Goal: Check status: Check status

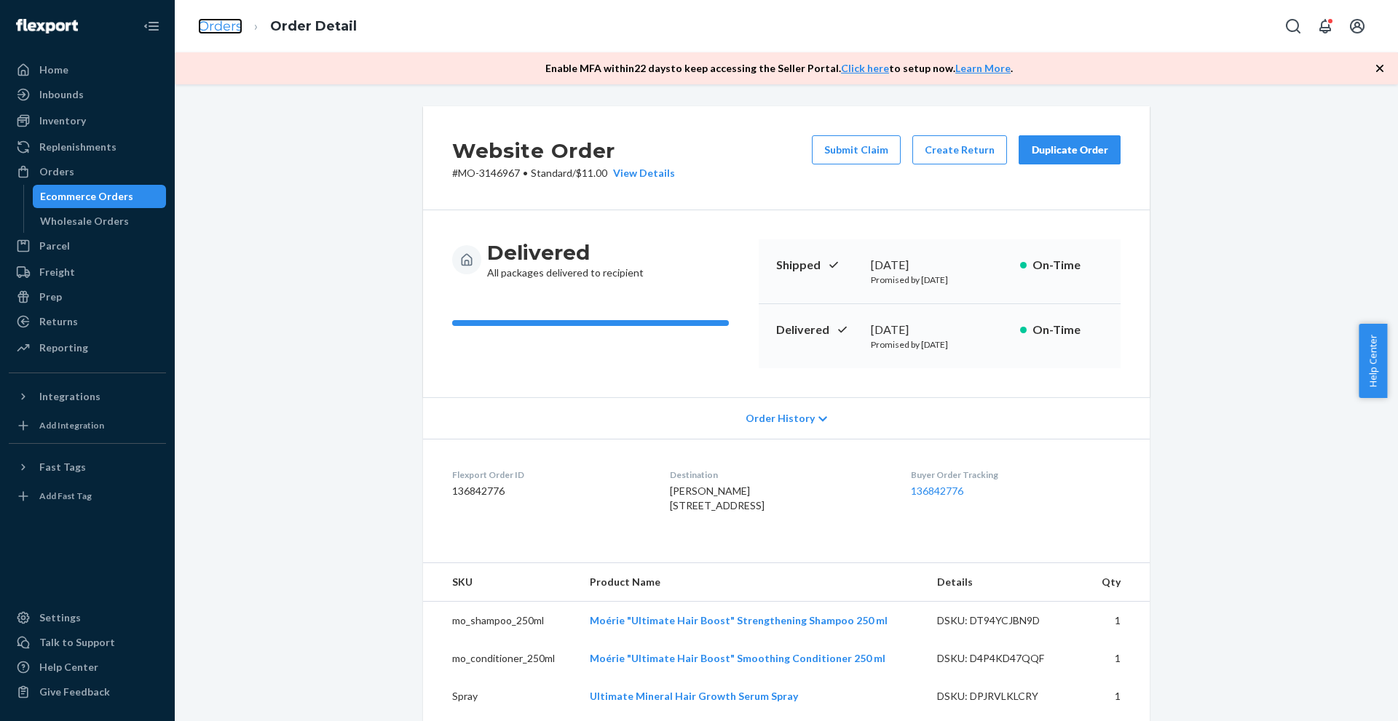
scroll to position [503, 0]
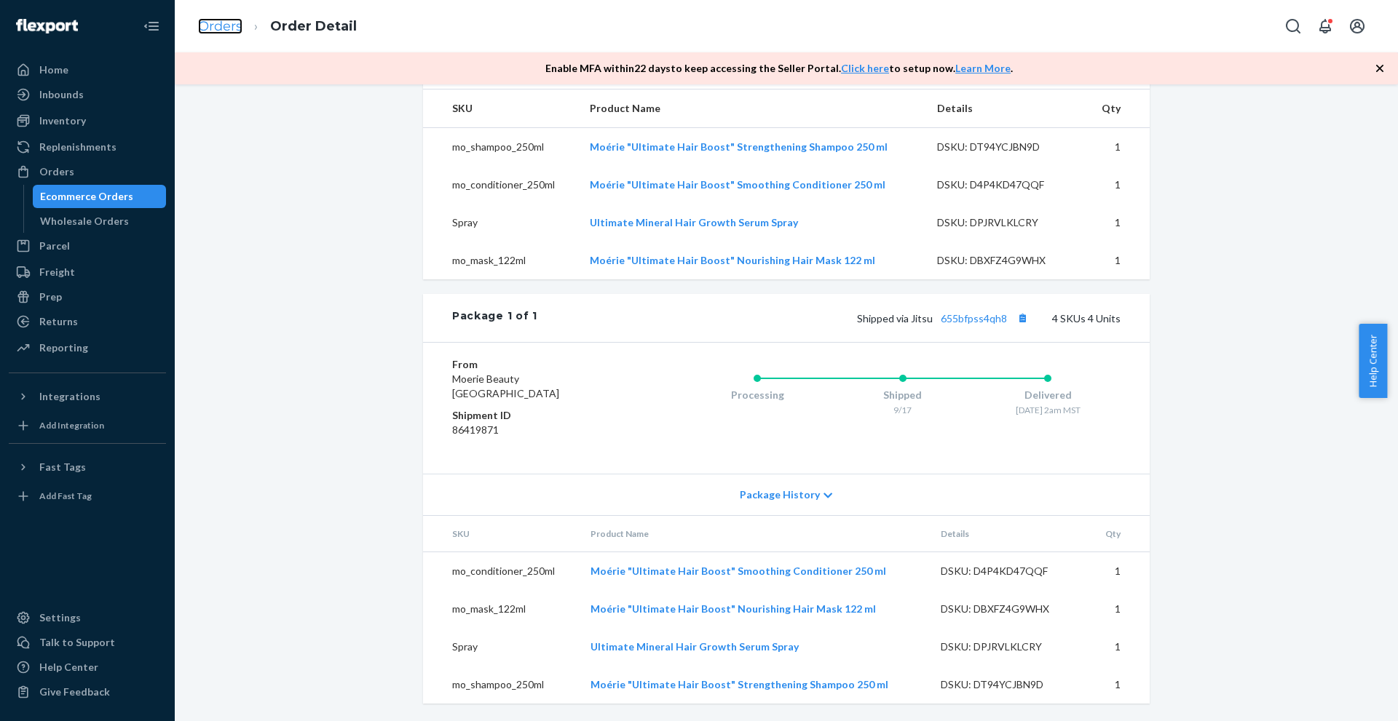
click at [234, 20] on link "Orders" at bounding box center [220, 26] width 44 height 16
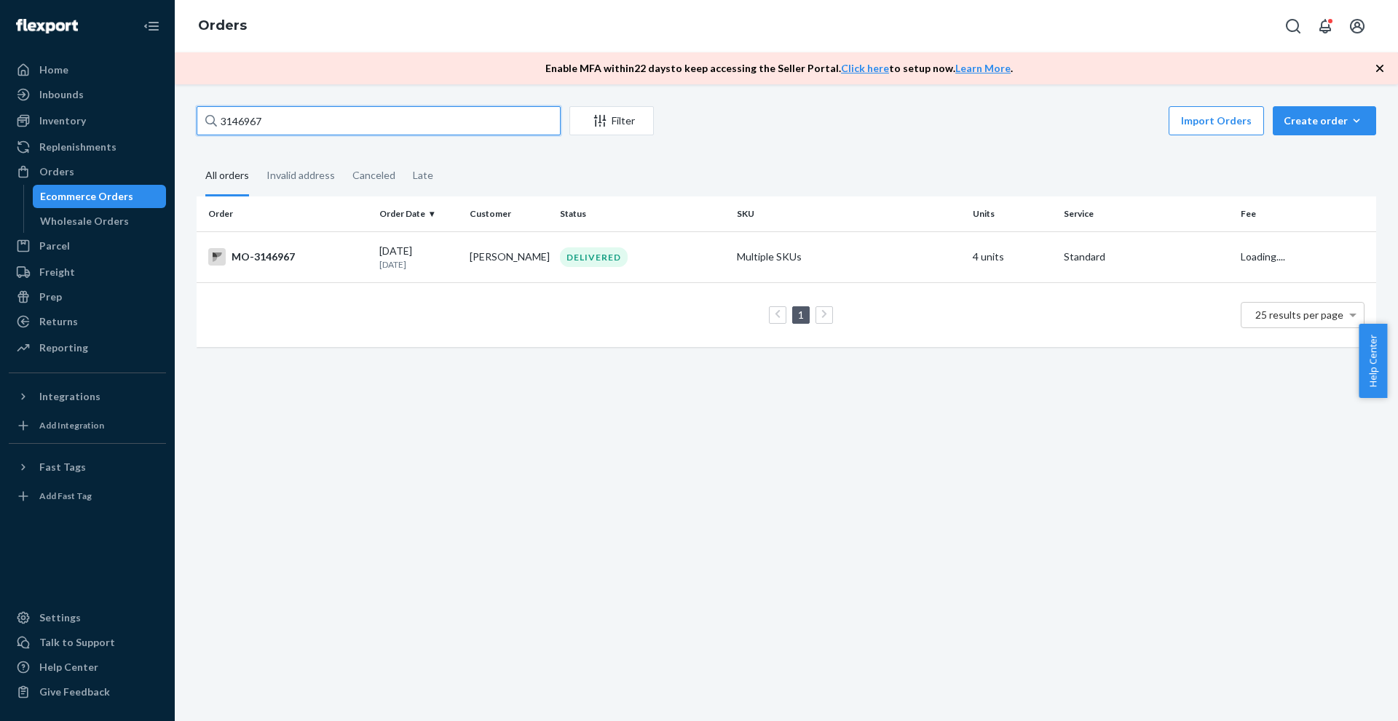
click at [419, 116] on input "3146967" at bounding box center [379, 120] width 364 height 29
click at [488, 116] on input "3146967" at bounding box center [379, 120] width 364 height 29
paste input "[URL][DOMAIN_NAME]"
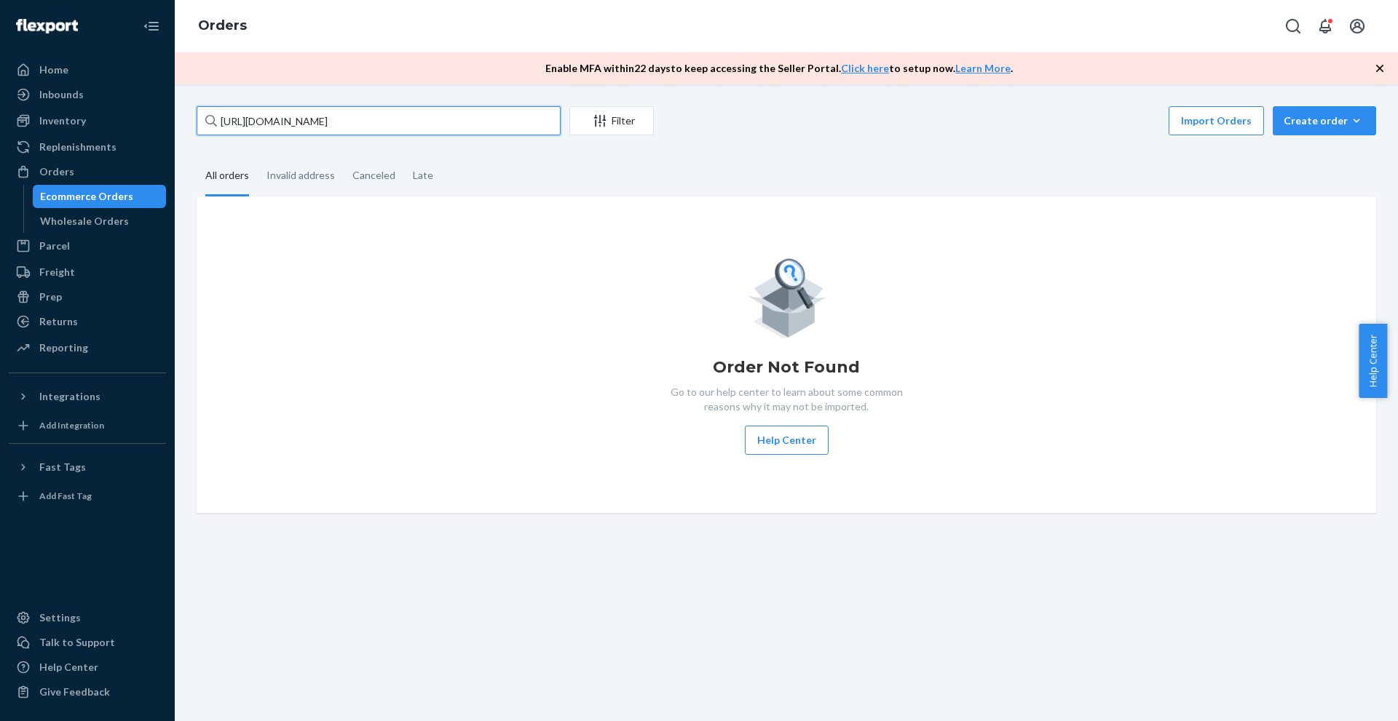
drag, startPoint x: 438, startPoint y: 123, endPoint x: 208, endPoint y: 135, distance: 230.4
click at [208, 135] on div "[URL][DOMAIN_NAME] Filter Import Orders Create order Ecommerce order Removal or…" at bounding box center [786, 122] width 1179 height 33
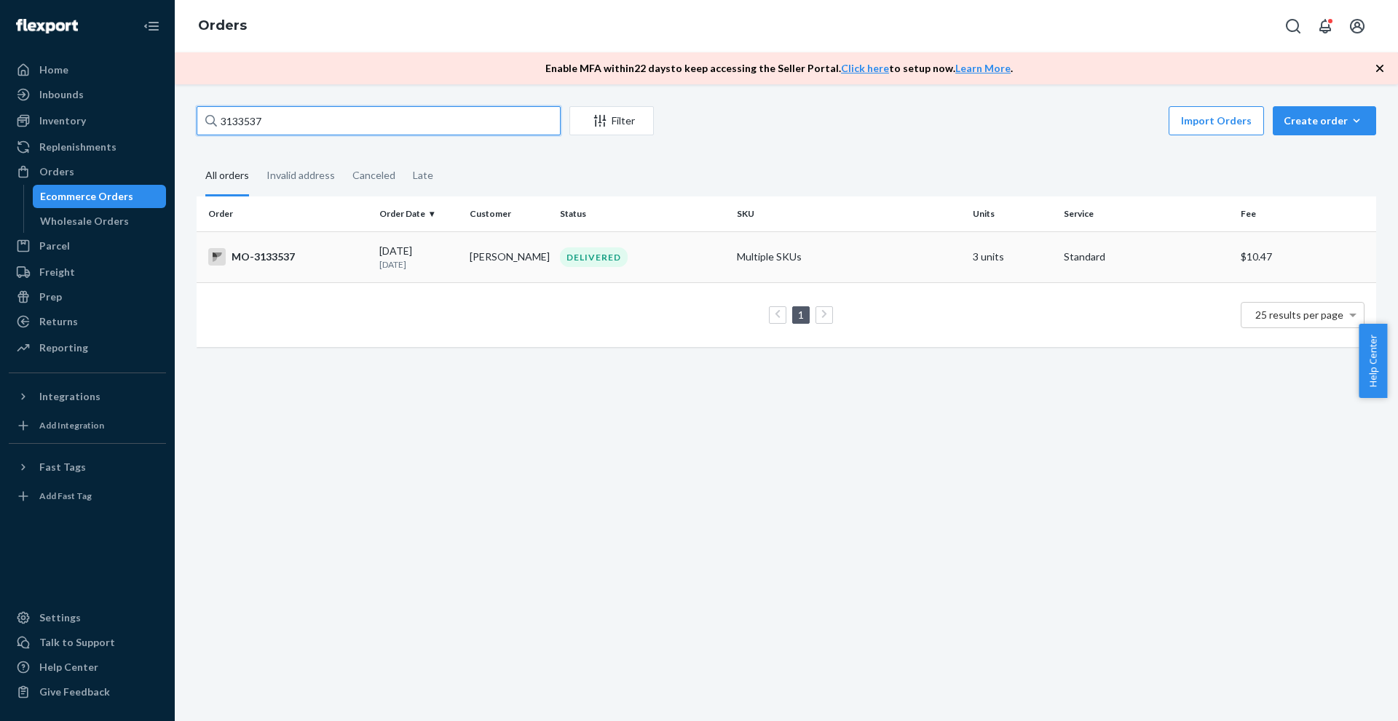
type input "3133537"
click at [453, 261] on p "[DATE]" at bounding box center [418, 264] width 79 height 12
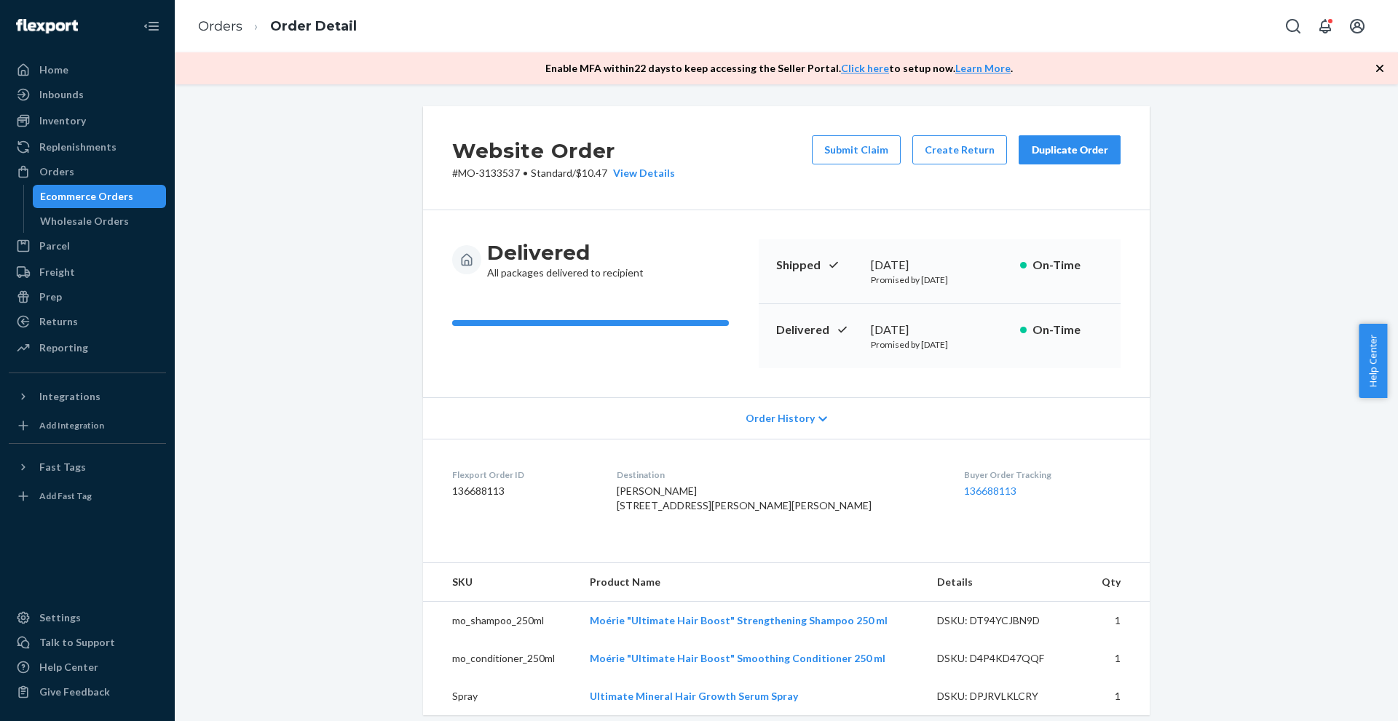
click at [734, 242] on div "Delivered All packages delivered to recipient" at bounding box center [599, 259] width 295 height 41
